Goal: Find contact information: Find contact information

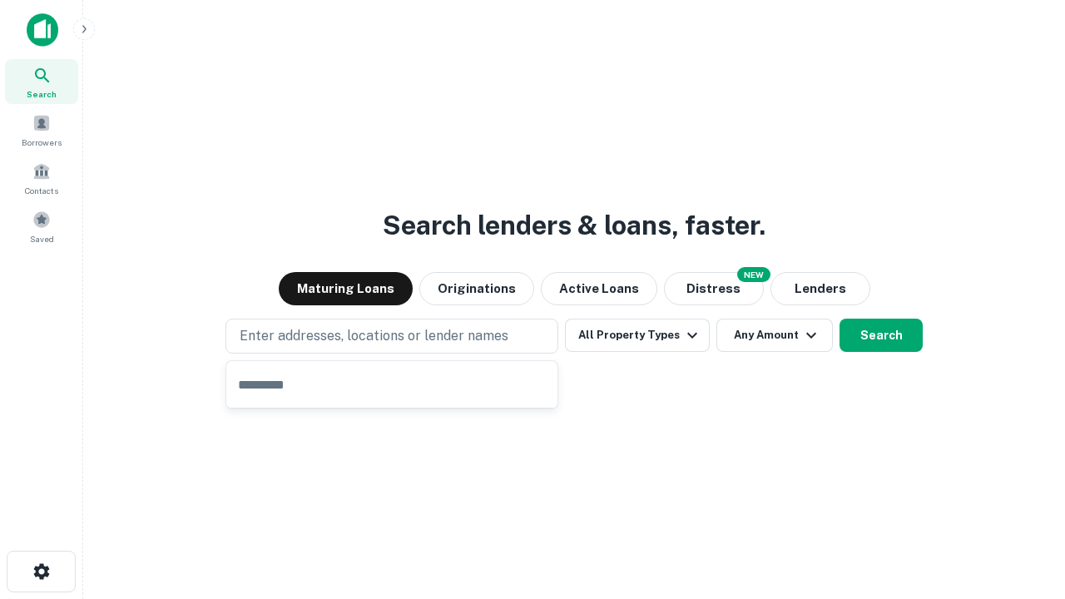
type input "**********"
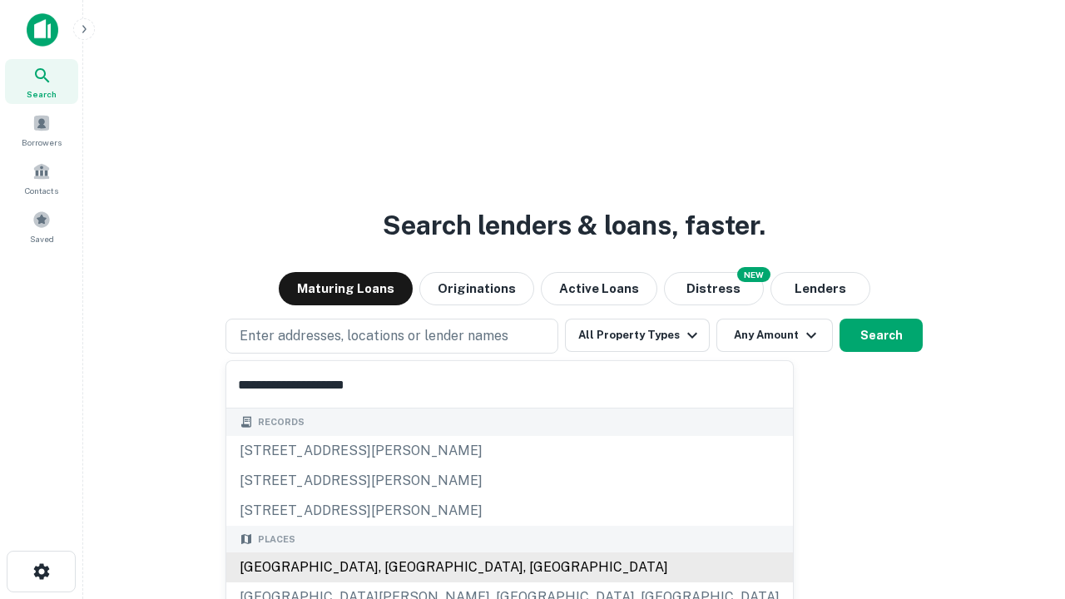
click at [398, 567] on div "[GEOGRAPHIC_DATA], [GEOGRAPHIC_DATA], [GEOGRAPHIC_DATA]" at bounding box center [509, 567] width 567 height 30
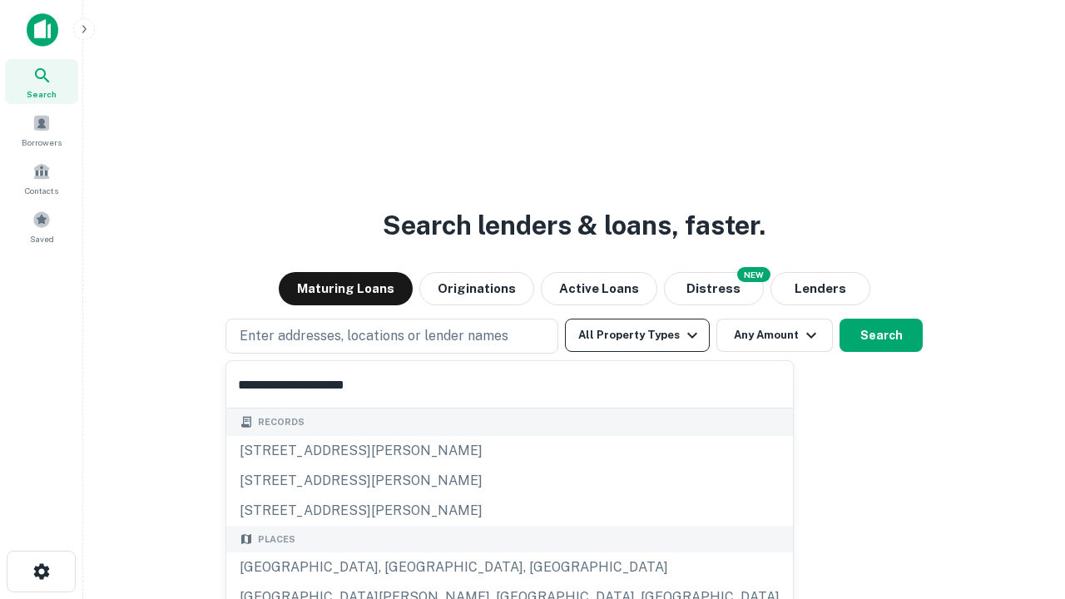
click at [637, 335] on button "All Property Types" at bounding box center [637, 335] width 145 height 33
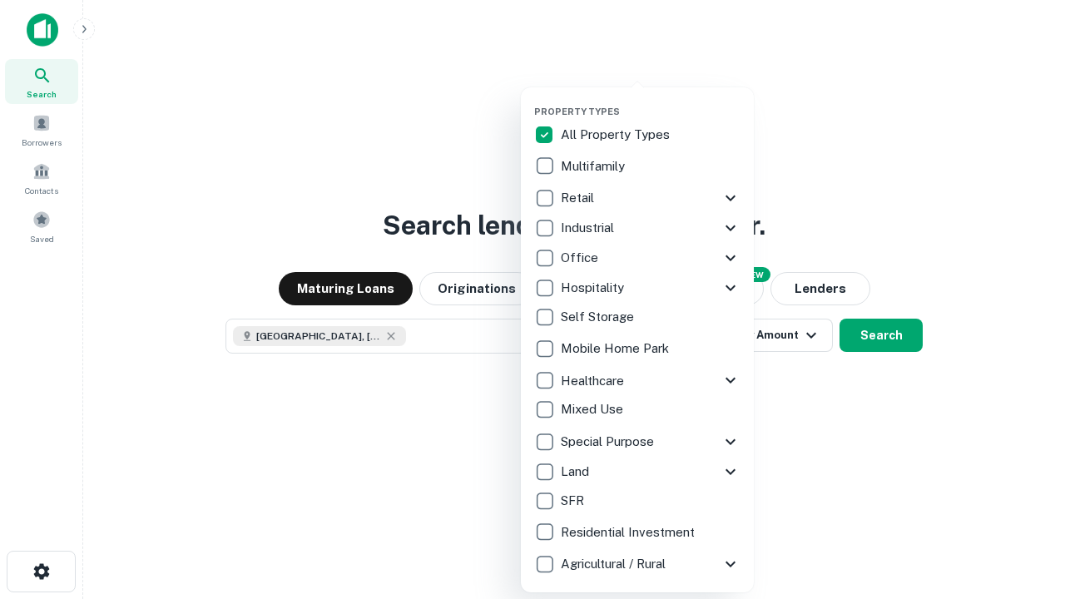
click at [651, 101] on button "button" at bounding box center [650, 101] width 233 height 1
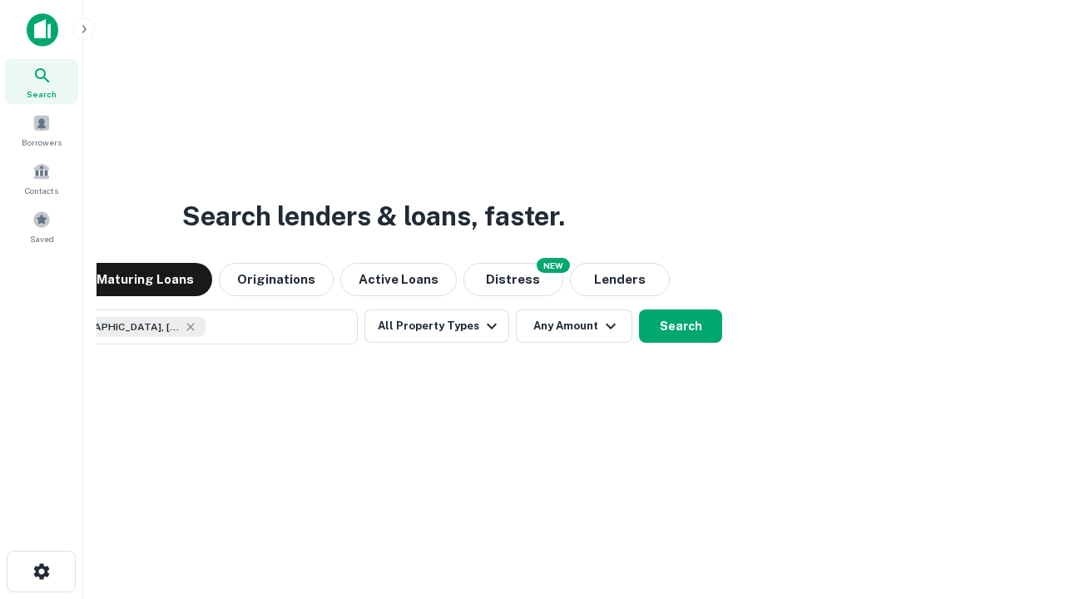
scroll to position [27, 0]
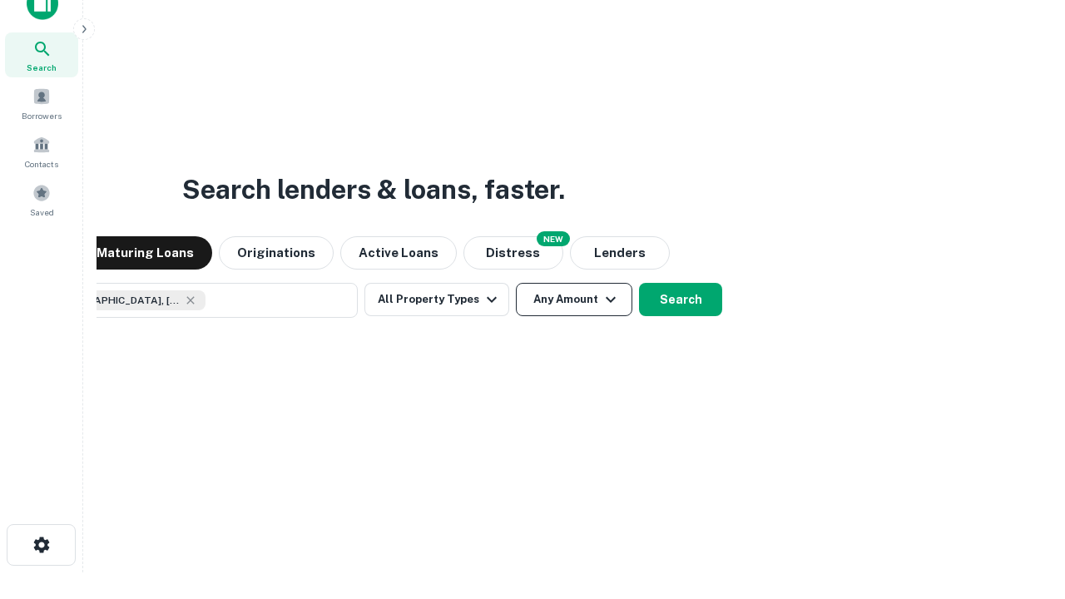
click at [516, 283] on button "Any Amount" at bounding box center [574, 299] width 116 height 33
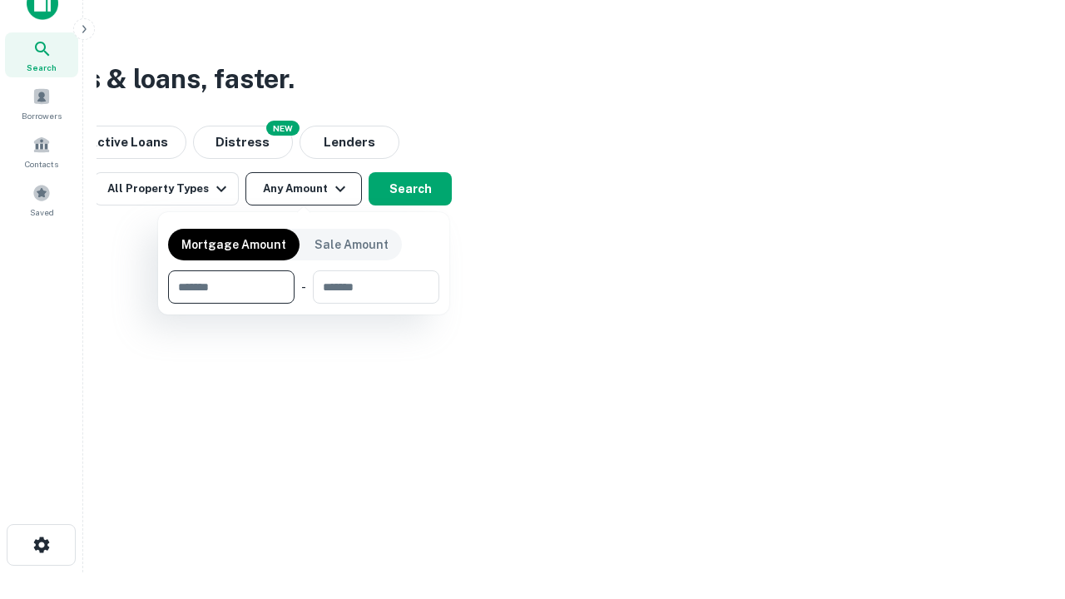
type input "*******"
click at [304, 304] on button "button" at bounding box center [303, 304] width 271 height 1
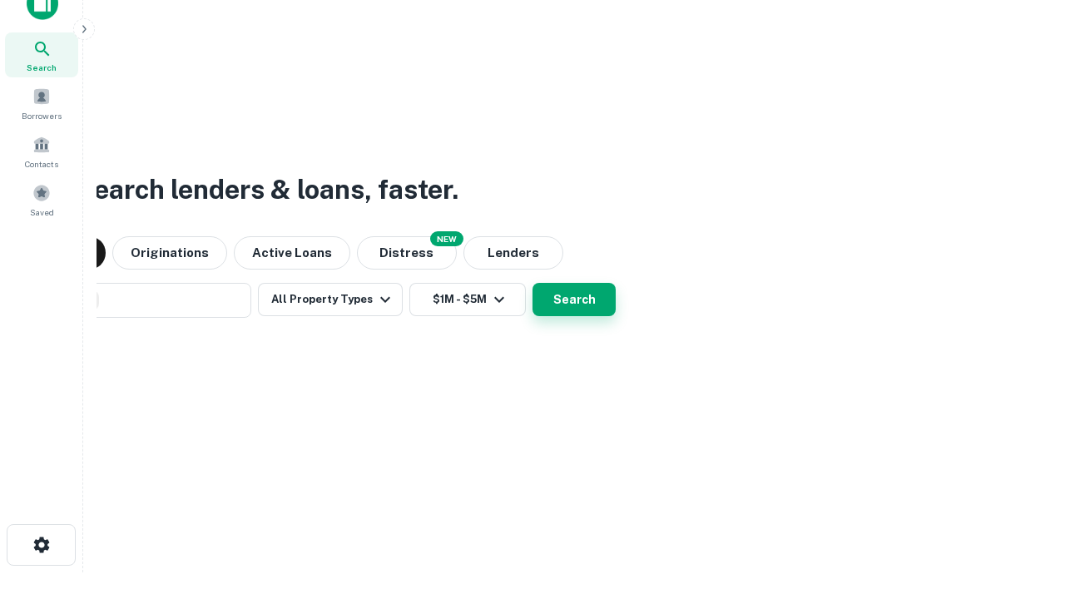
click at [532, 283] on button "Search" at bounding box center [573, 299] width 83 height 33
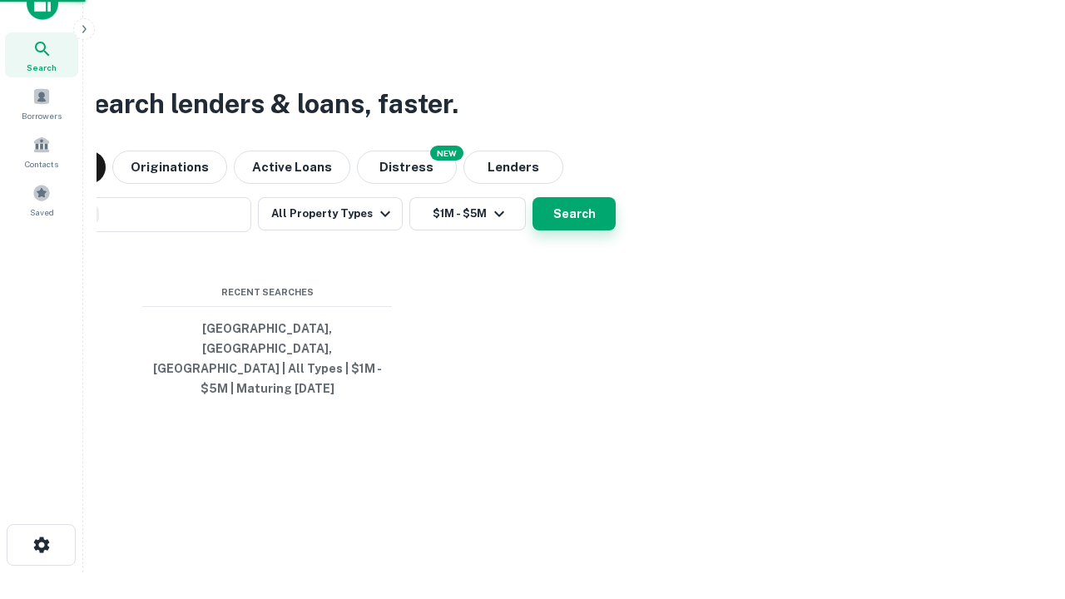
scroll to position [54, 471]
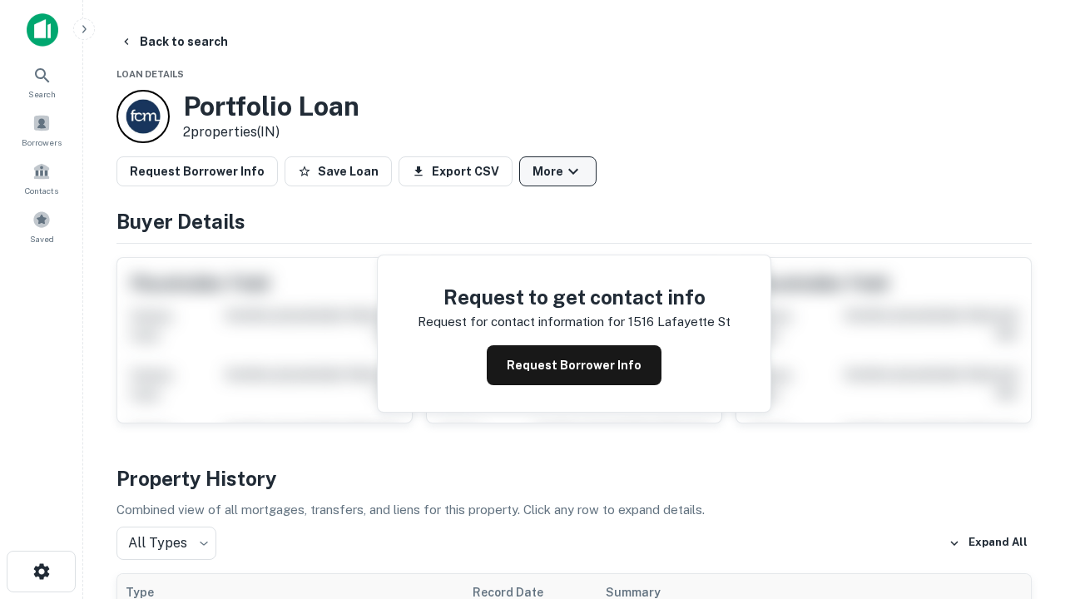
click at [557, 171] on button "More" at bounding box center [557, 171] width 77 height 30
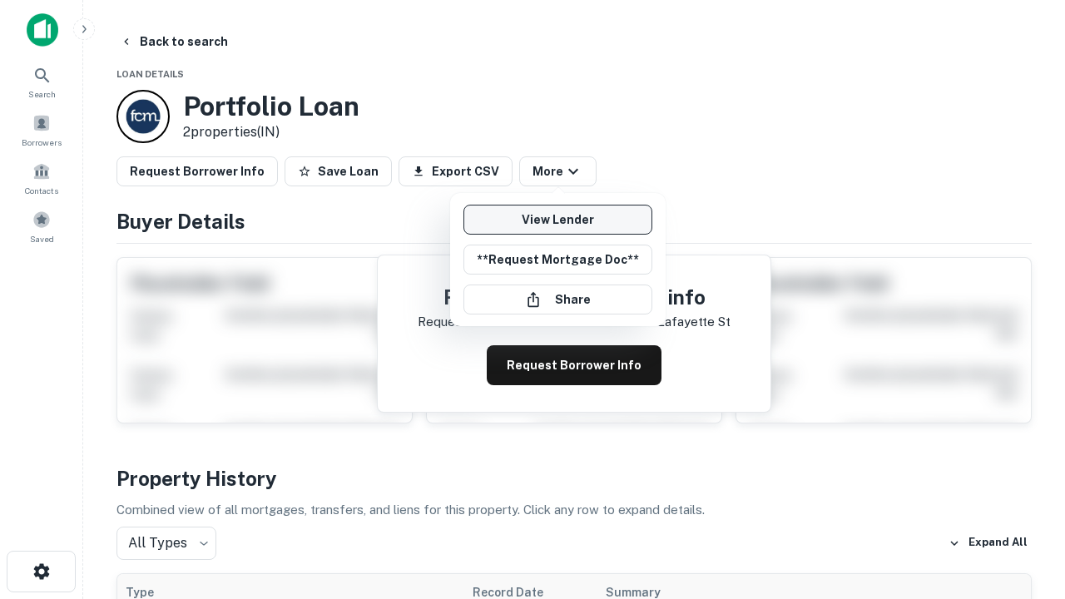
click at [557, 220] on link "View Lender" at bounding box center [557, 220] width 189 height 30
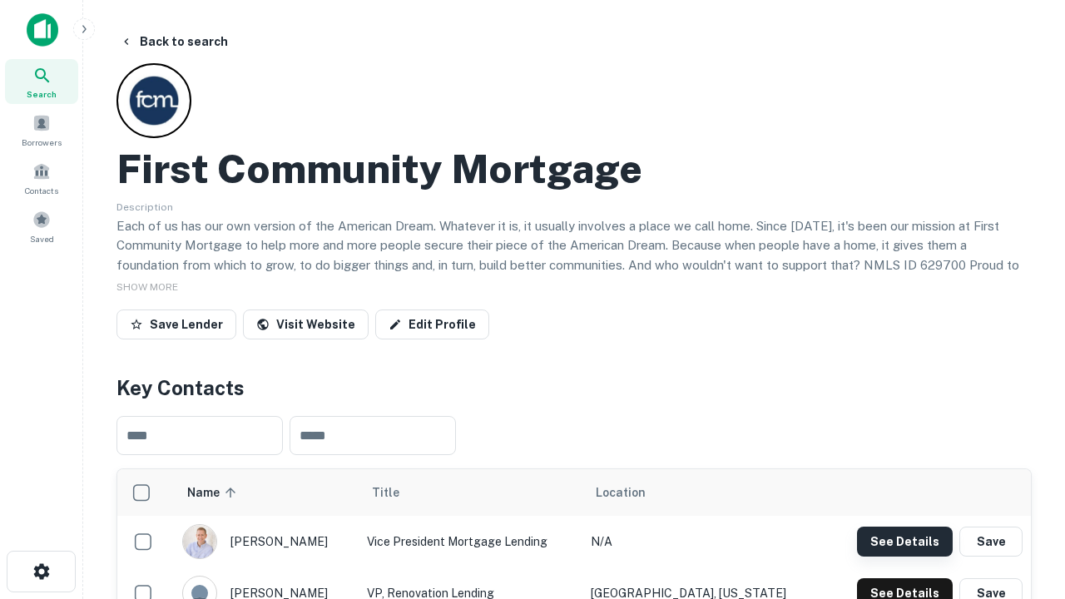
click at [904, 541] on button "See Details" at bounding box center [905, 542] width 96 height 30
click at [41, 572] on icon "button" at bounding box center [42, 572] width 20 height 20
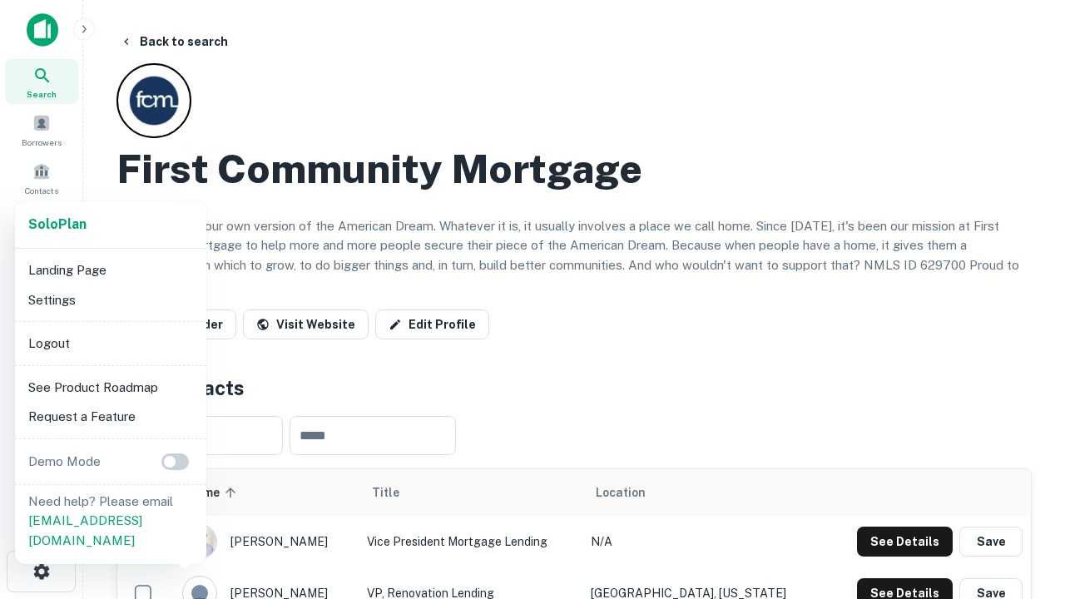
click at [110, 343] on li "Logout" at bounding box center [111, 344] width 178 height 30
